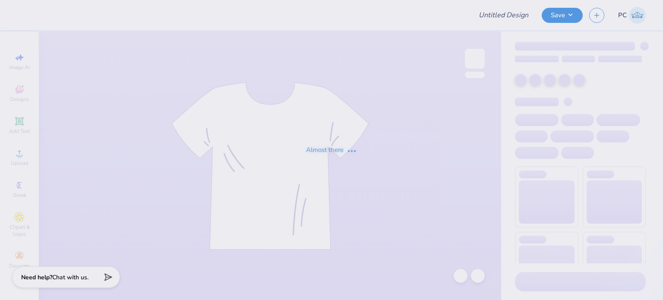
type input "flowlydesign"
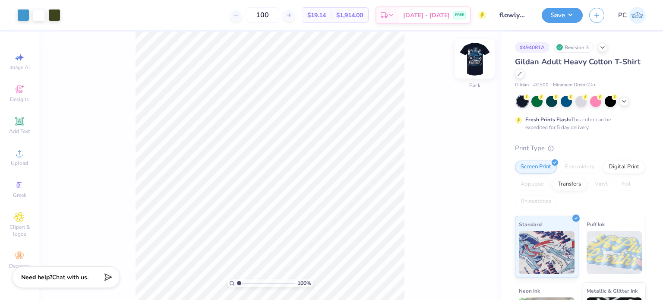
click at [480, 68] on img at bounding box center [475, 58] width 35 height 35
click at [475, 65] on img at bounding box center [475, 58] width 35 height 35
click at [475, 65] on img at bounding box center [474, 58] width 17 height 17
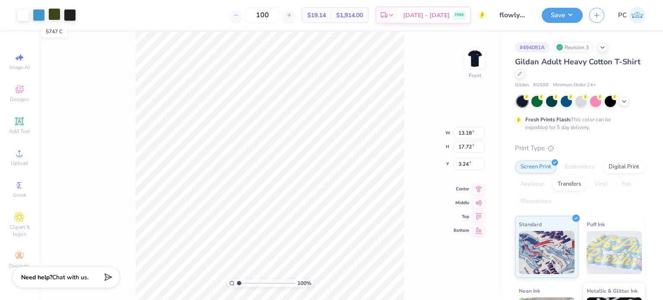
click at [54, 13] on div at bounding box center [54, 14] width 12 height 12
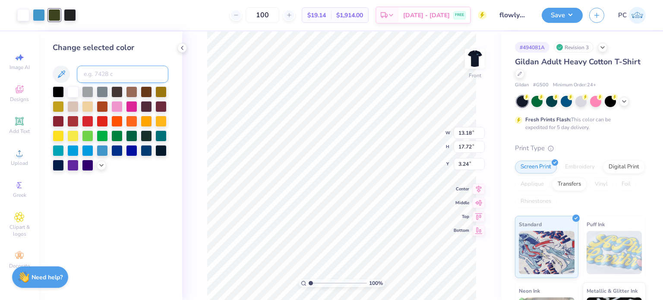
click at [90, 70] on input at bounding box center [123, 74] width 92 height 17
type input "7688"
click at [71, 10] on div at bounding box center [70, 14] width 12 height 12
click at [74, 93] on div at bounding box center [72, 90] width 11 height 11
click at [57, 13] on div at bounding box center [54, 14] width 12 height 12
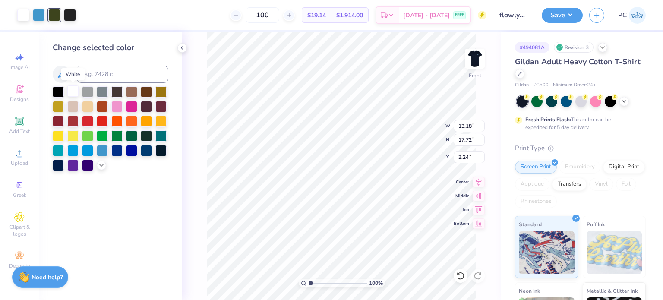
click at [72, 88] on div at bounding box center [72, 90] width 11 height 11
drag, startPoint x: 177, startPoint y: 52, endPoint x: 182, endPoint y: 48, distance: 6.4
click at [182, 48] on div "Art colors 100 $19.14 Per Item $1,914.00 Total Est. Delivery [DATE] - [DATE] FR…" at bounding box center [331, 150] width 663 height 300
click at [182, 48] on icon at bounding box center [182, 47] width 7 height 7
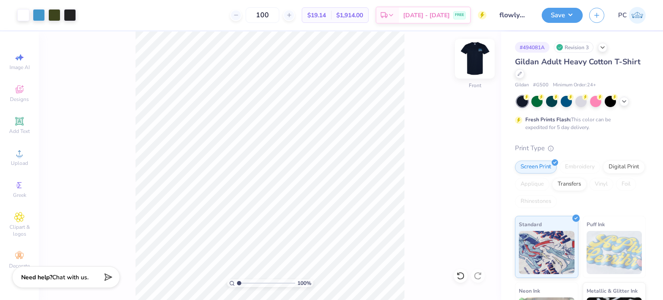
click at [481, 65] on img at bounding box center [475, 58] width 35 height 35
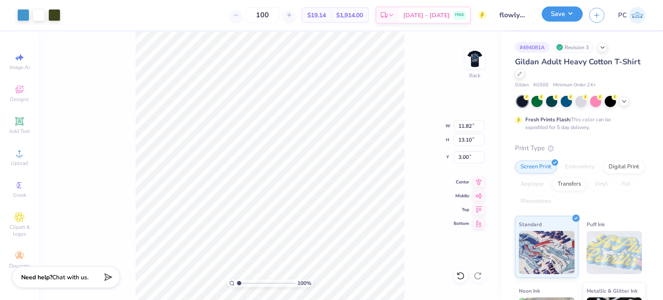
click at [572, 19] on button "Save" at bounding box center [562, 13] width 41 height 15
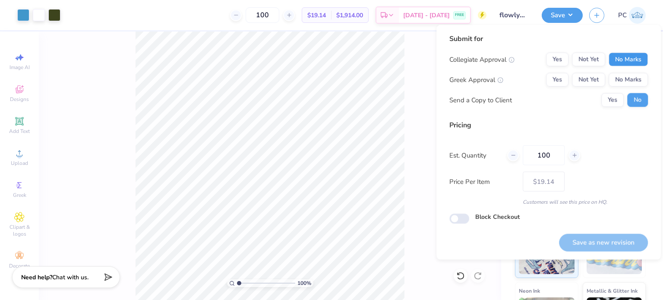
click at [629, 56] on button "No Marks" at bounding box center [628, 60] width 39 height 14
click at [633, 77] on button "No Marks" at bounding box center [628, 80] width 39 height 14
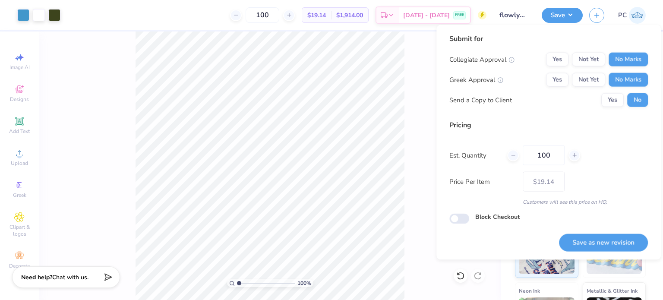
click at [427, 65] on div "100 % Back W 11.82 11.82 " H 13.10 13.10 " Y 3.00 3.00 " Center Middle Top Bott…" at bounding box center [270, 166] width 462 height 269
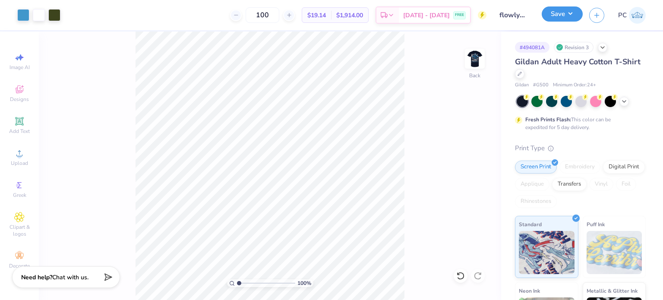
click at [574, 15] on button "Save" at bounding box center [562, 13] width 41 height 15
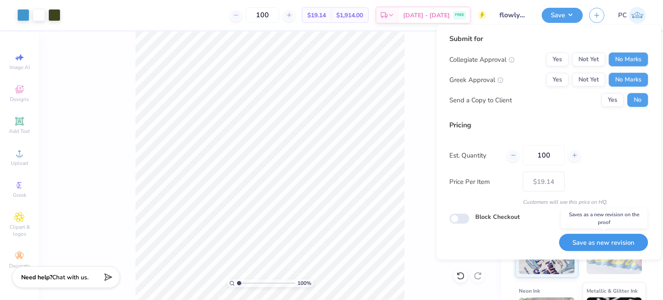
click at [582, 240] on button "Save as new revision" at bounding box center [603, 243] width 89 height 18
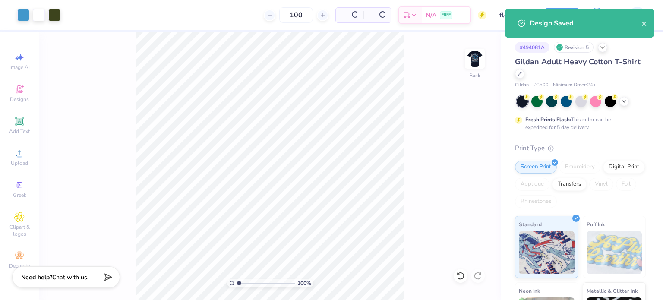
type input "$15.12"
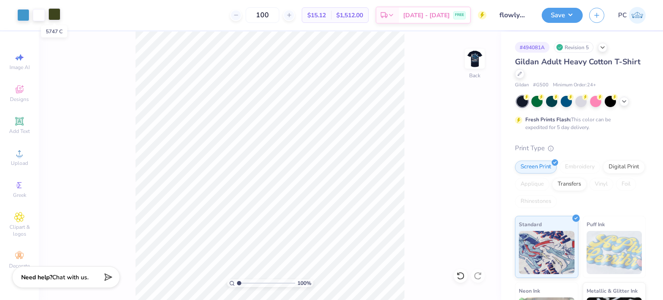
click at [58, 11] on div at bounding box center [54, 14] width 12 height 12
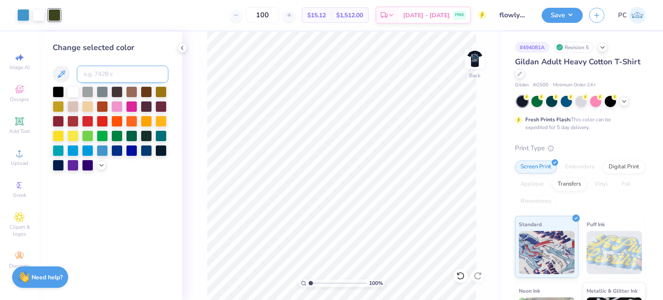
click at [96, 76] on input at bounding box center [123, 74] width 92 height 17
type input "7688"
click at [181, 48] on polyline at bounding box center [182, 47] width 2 height 3
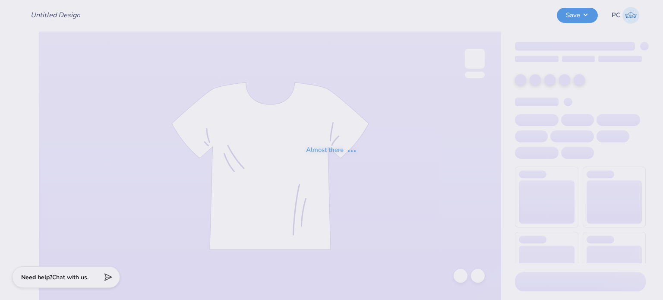
type input "flowlydesign"
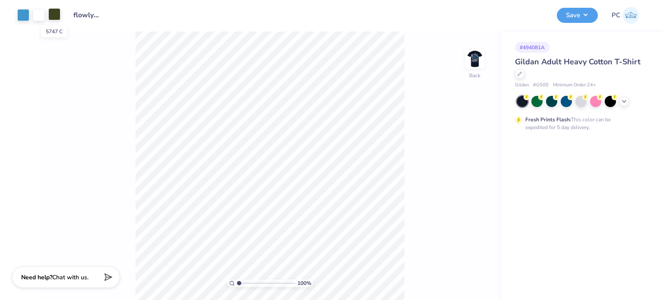
click at [53, 18] on div at bounding box center [54, 14] width 12 height 12
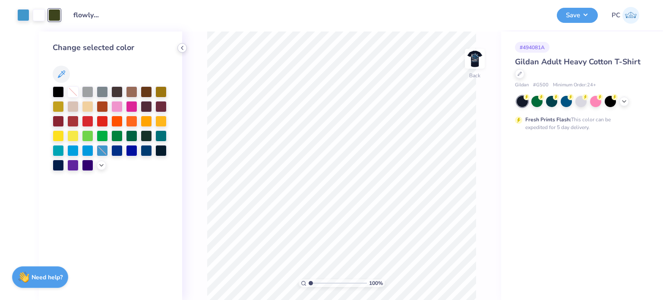
click at [180, 50] on icon at bounding box center [182, 47] width 7 height 7
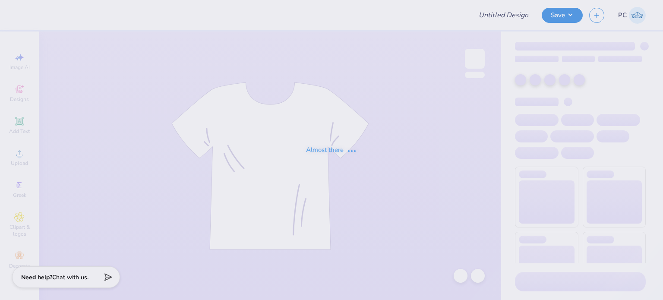
type input "flowlydesign"
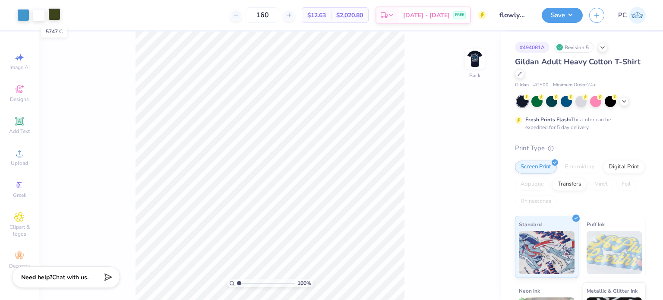
click at [57, 13] on div at bounding box center [54, 14] width 12 height 12
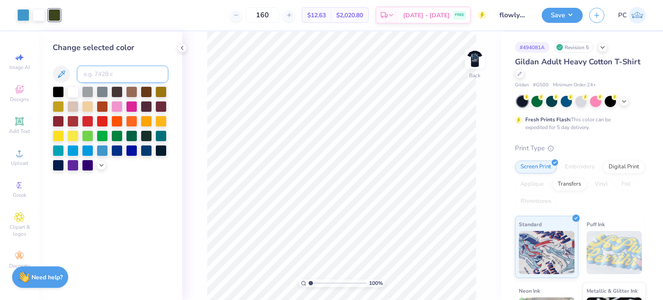
click at [104, 76] on input at bounding box center [123, 74] width 92 height 17
type input "7688"
click at [183, 47] on icon at bounding box center [182, 47] width 7 height 7
